Goal: Task Accomplishment & Management: Manage account settings

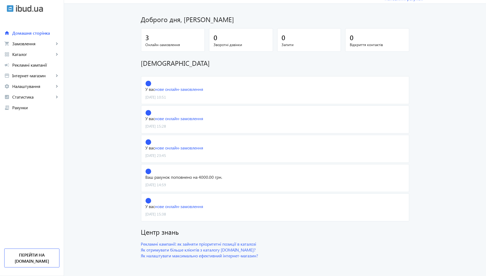
scroll to position [14, 0]
click at [177, 89] on link "нове онлайн-замовлення" at bounding box center [179, 89] width 48 height 6
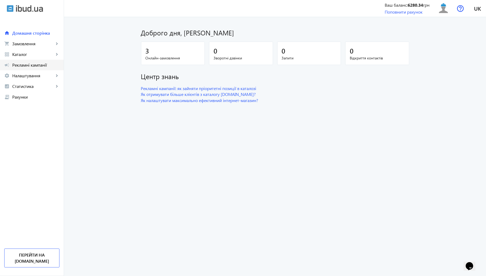
click at [31, 63] on span "Рекламні кампанії" at bounding box center [35, 64] width 47 height 5
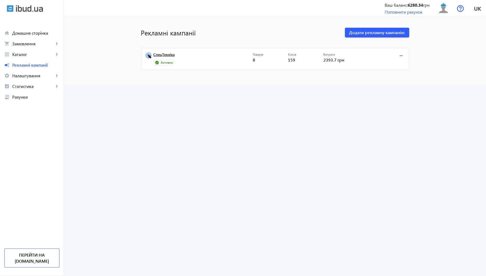
click at [172, 54] on link "СпецТехніка" at bounding box center [202, 55] width 99 height 7
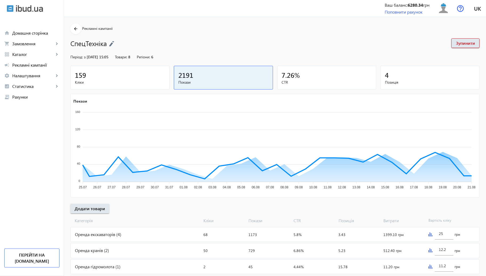
click at [134, 73] on div "159" at bounding box center [120, 74] width 90 height 9
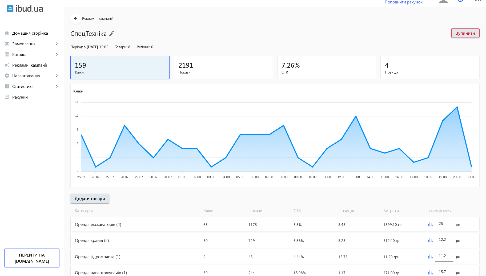
scroll to position [29, 0]
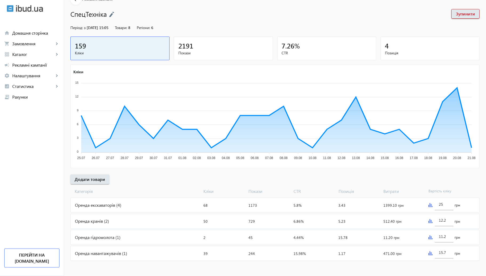
click at [432, 219] on img at bounding box center [430, 221] width 4 height 4
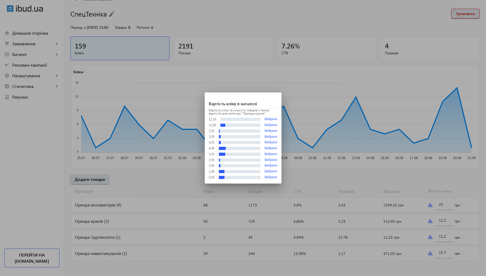
scroll to position [0, 0]
drag, startPoint x: 352, startPoint y: 182, endPoint x: 259, endPoint y: 185, distance: 93.5
click at [351, 182] on div at bounding box center [243, 138] width 486 height 276
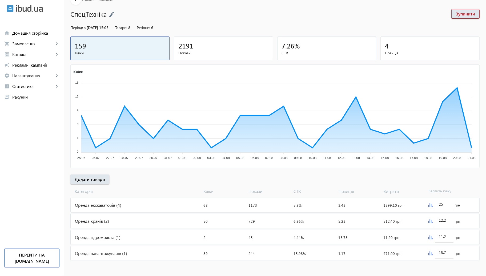
click at [177, 224] on div "Оренда кранів (2)" at bounding box center [136, 221] width 131 height 14
